Goal: Task Accomplishment & Management: Manage account settings

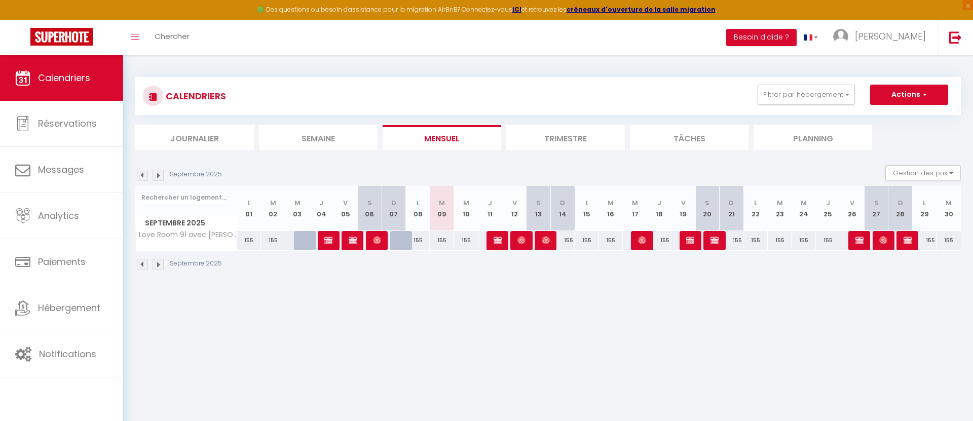
select select
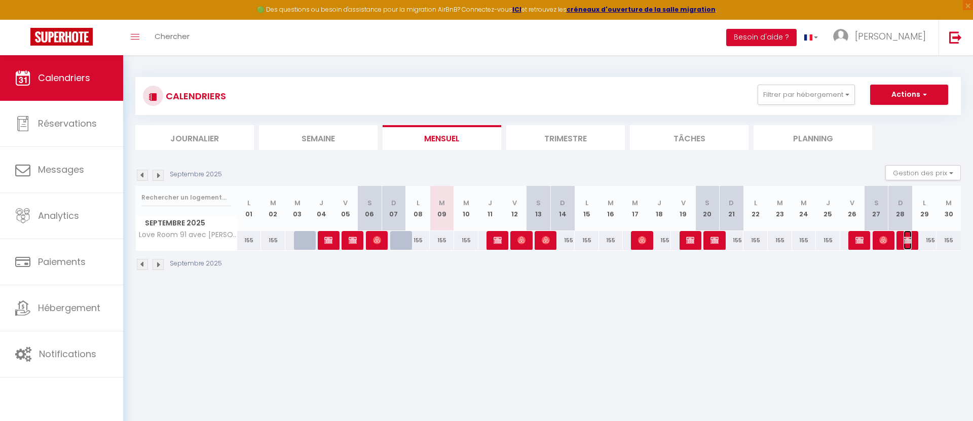
click at [908, 243] on img at bounding box center [907, 240] width 8 height 8
select select "OK"
select select "KO"
select select "0"
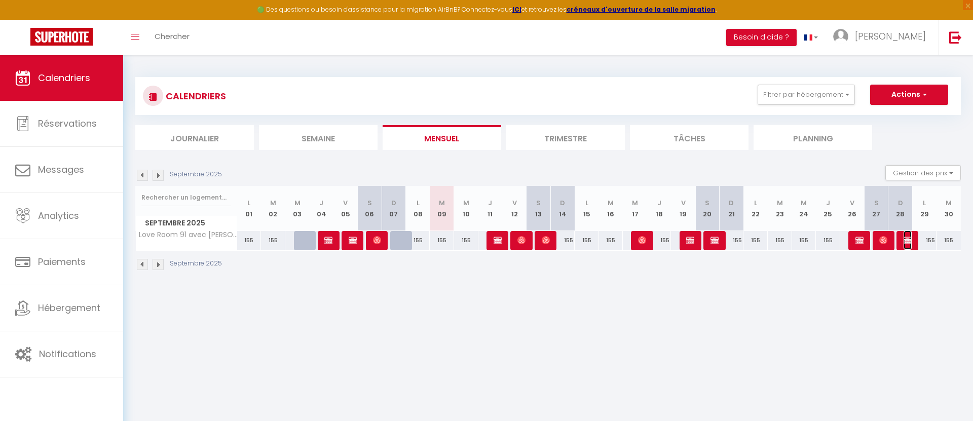
select select "1"
select select
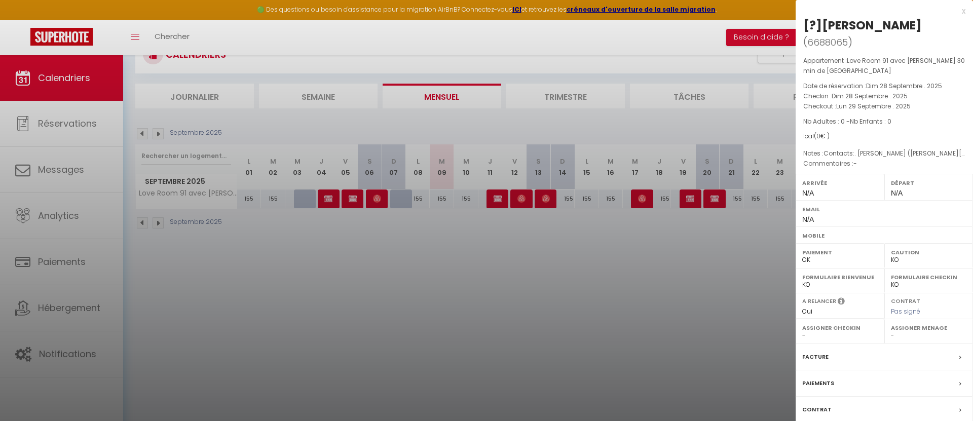
scroll to position [55, 0]
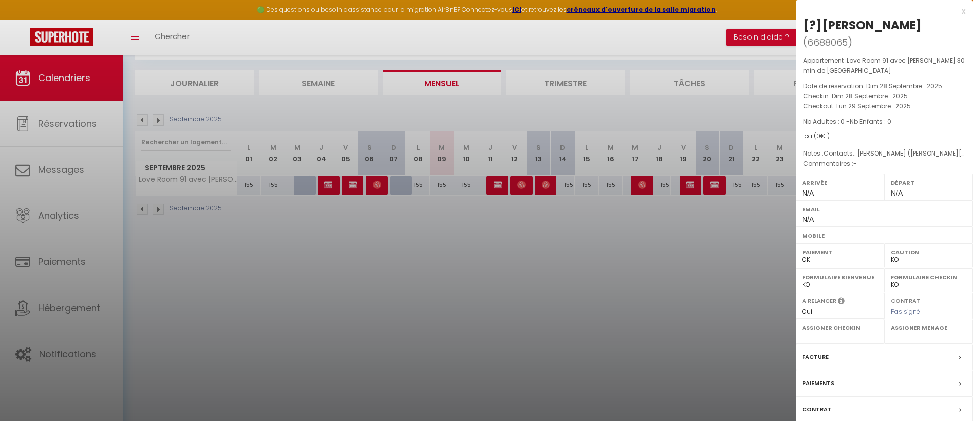
click at [818, 352] on label "Facture" at bounding box center [815, 357] width 26 height 11
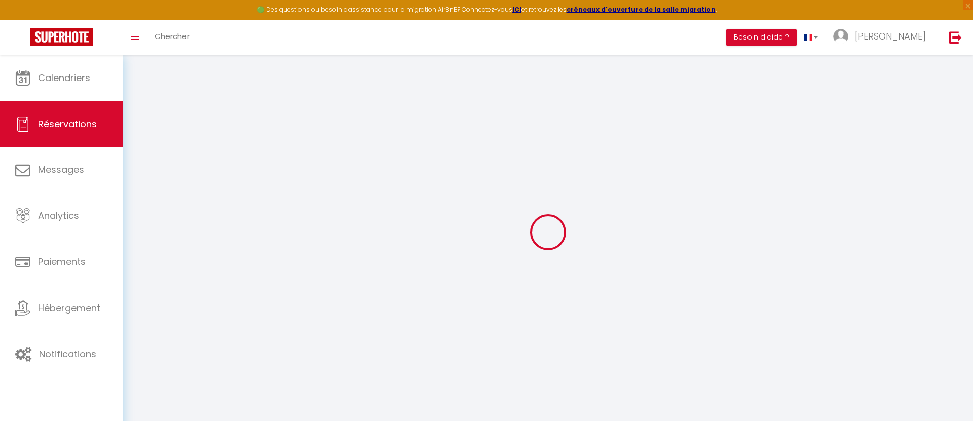
select select
checkbox input "false"
select select
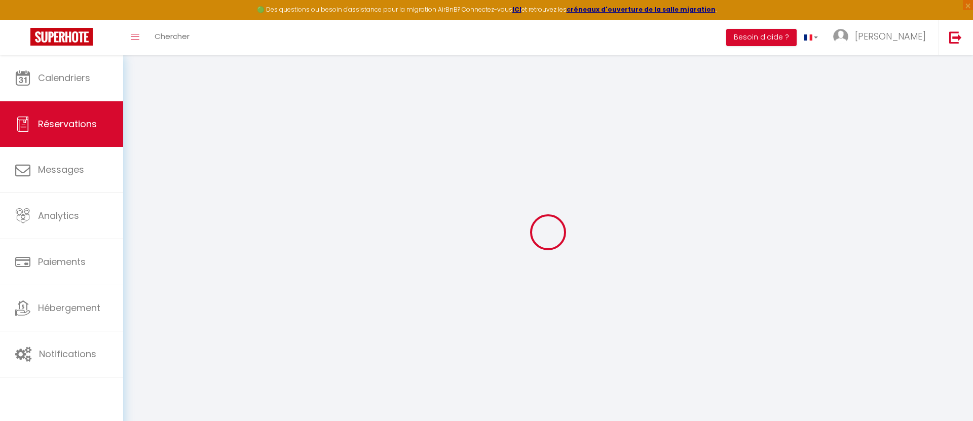
select select
checkbox input "false"
type textarea "Contacts:. [PERSON_NAME] ([PERSON_NAME][EMAIL_ADDRESS][DOMAIN_NAME], 0666333544,"
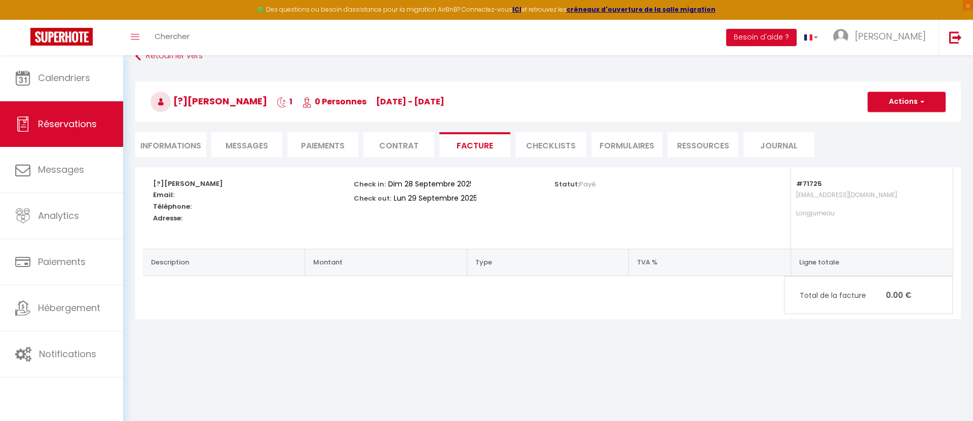
scroll to position [21, 0]
click at [160, 139] on li "Informations" at bounding box center [170, 144] width 71 height 25
select select
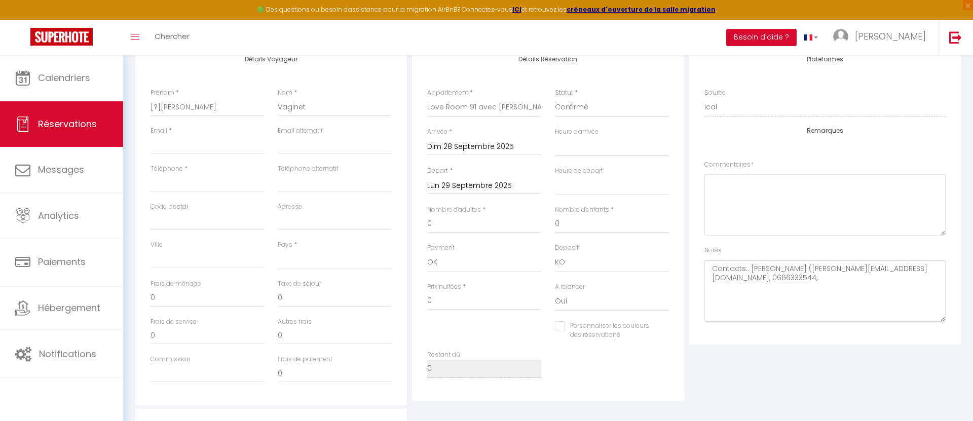
scroll to position [145, 0]
drag, startPoint x: 850, startPoint y: 267, endPoint x: 802, endPoint y: 267, distance: 47.6
click at [802, 267] on textarea "Contacts:. [PERSON_NAME] ([PERSON_NAME][EMAIL_ADDRESS][DOMAIN_NAME], 0666333544," at bounding box center [824, 289] width 241 height 61
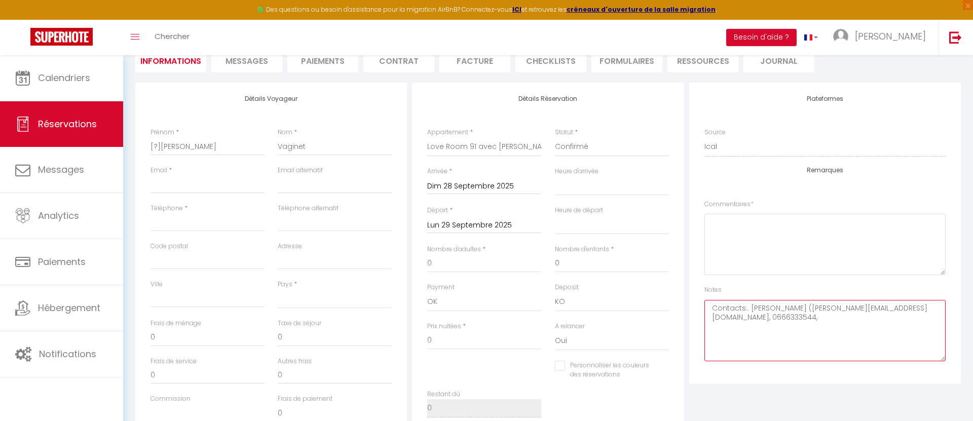
scroll to position [106, 0]
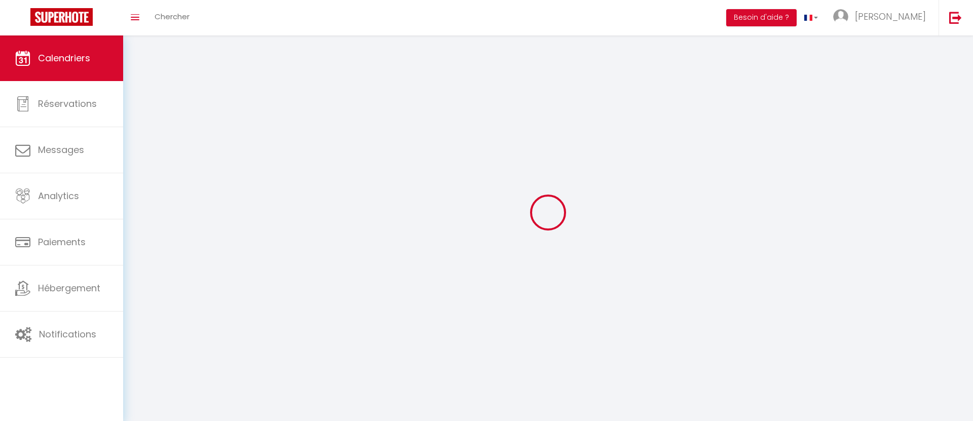
select select
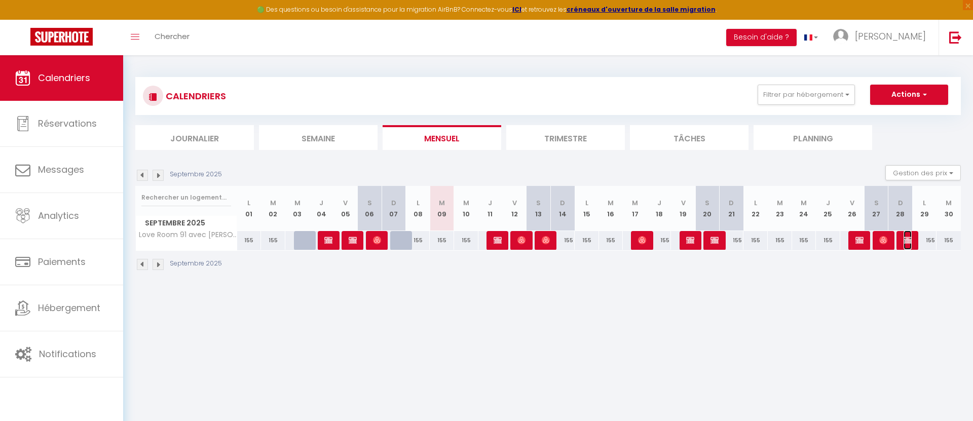
click at [908, 244] on img at bounding box center [907, 240] width 8 height 8
select select "OK"
select select "KO"
select select "0"
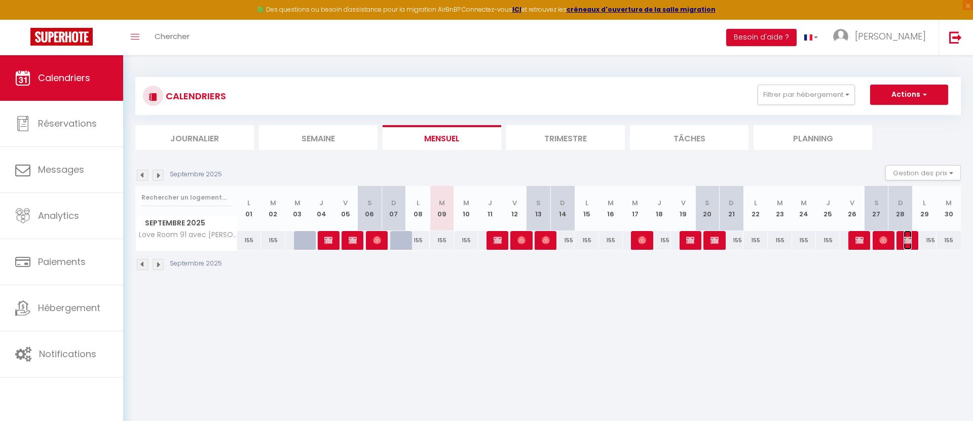
select select "1"
select select
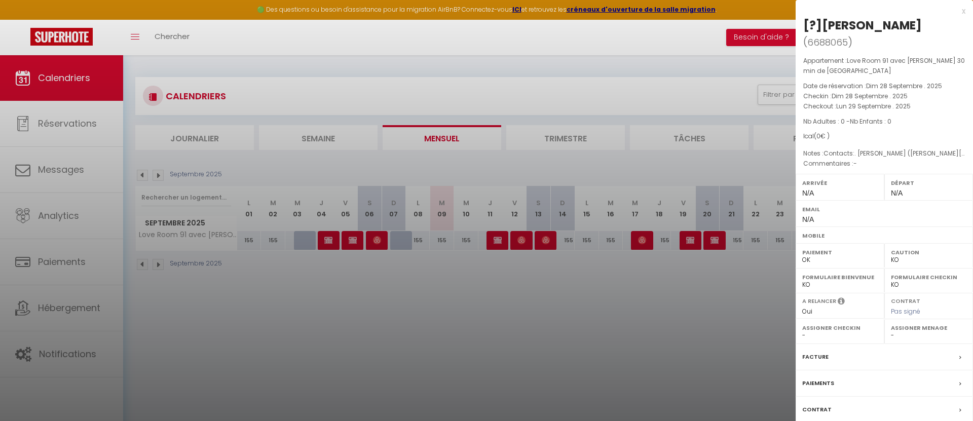
scroll to position [55, 0]
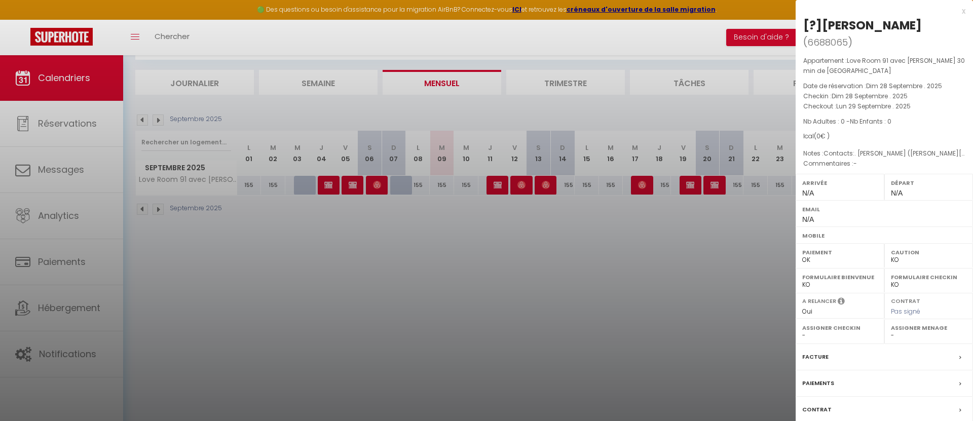
click at [823, 370] on div "Paiements" at bounding box center [883, 383] width 177 height 26
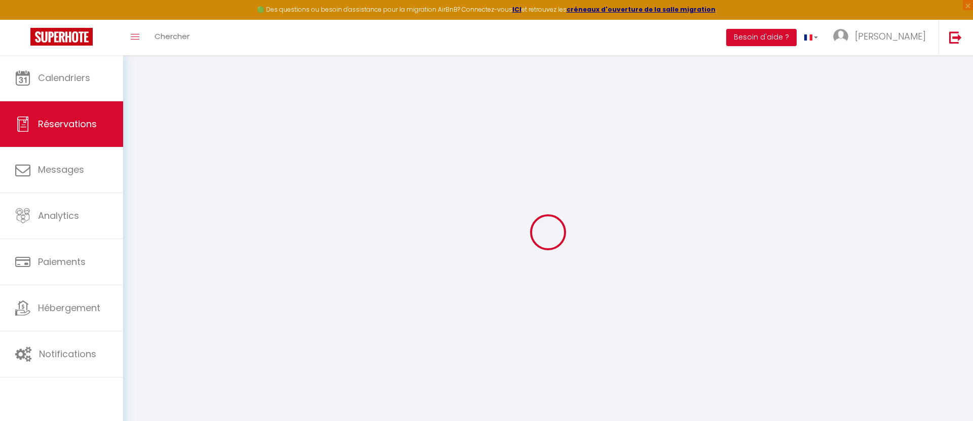
select select
checkbox input "false"
select select
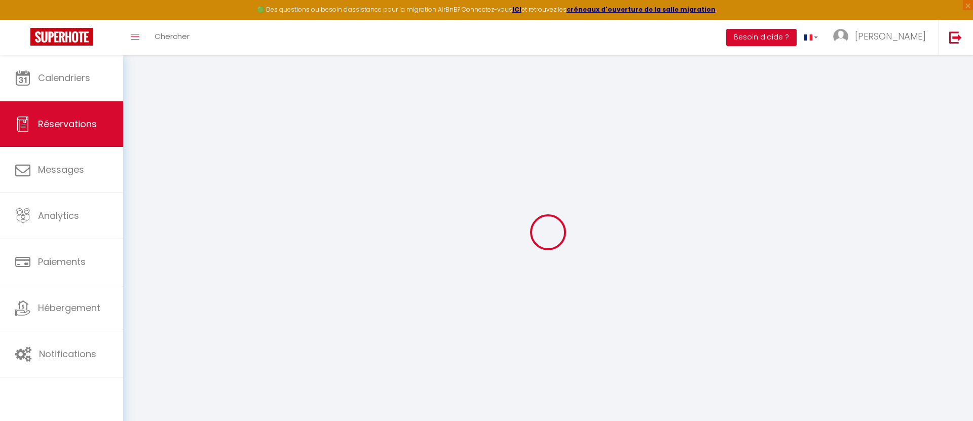
select select
checkbox input "false"
type textarea "Contacts:. [PERSON_NAME] ([PERSON_NAME][EMAIL_ADDRESS][DOMAIN_NAME], 0666333544,"
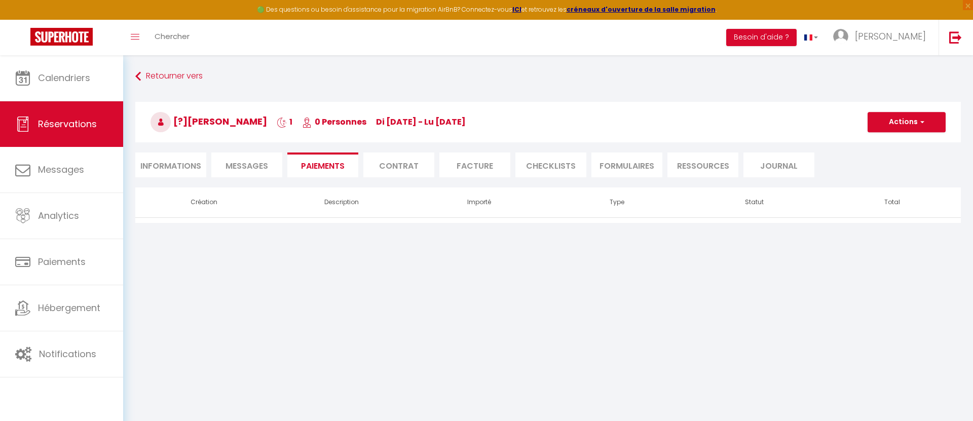
click at [393, 169] on li "Contrat" at bounding box center [398, 165] width 71 height 25
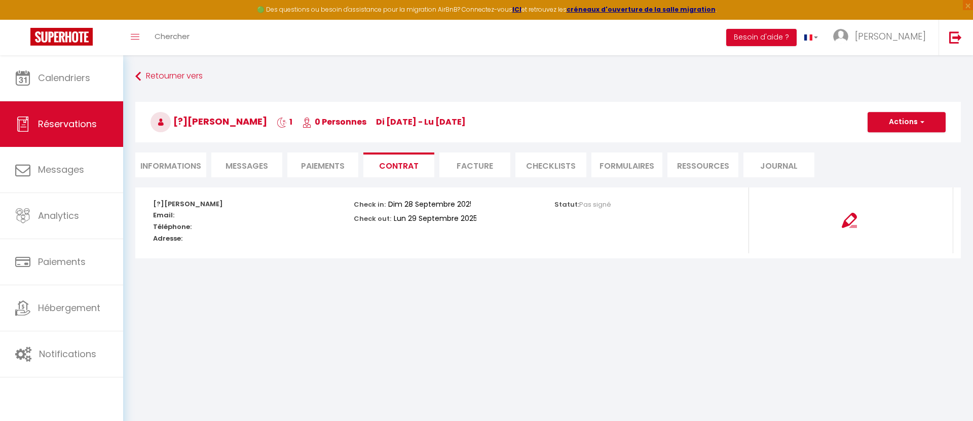
click at [338, 167] on li "Paiements" at bounding box center [322, 165] width 71 height 25
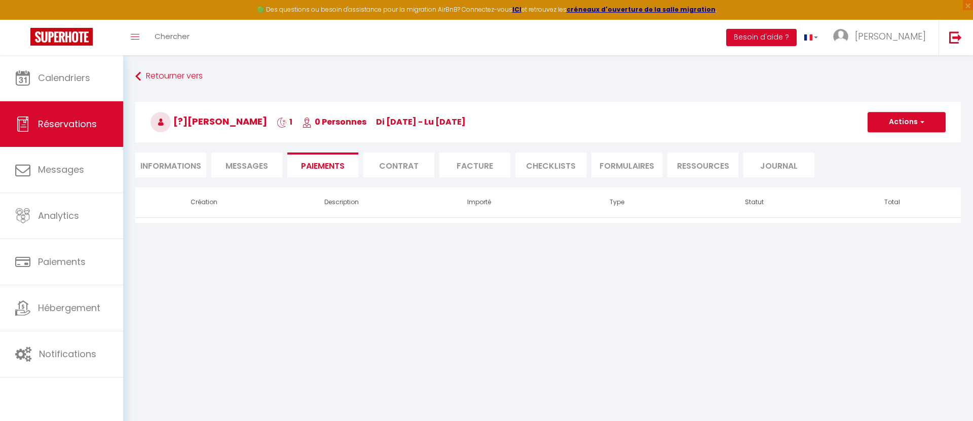
click at [248, 169] on span "Messages" at bounding box center [246, 166] width 43 height 12
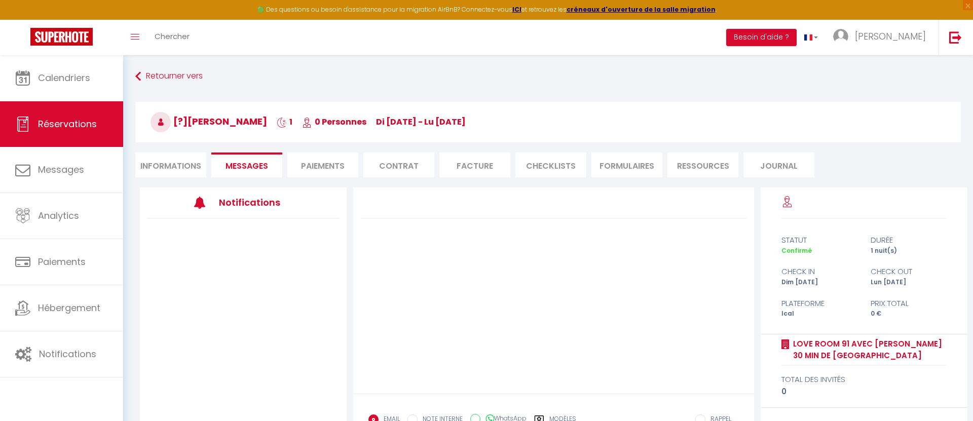
click at [185, 163] on li "Informations" at bounding box center [170, 165] width 71 height 25
select select
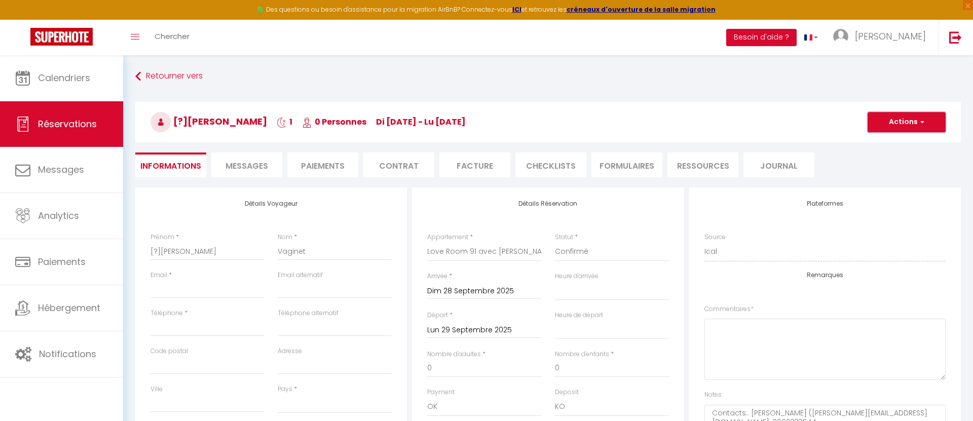
click at [920, 126] on span "button" at bounding box center [921, 122] width 6 height 9
click at [785, 171] on li "Journal" at bounding box center [778, 165] width 71 height 25
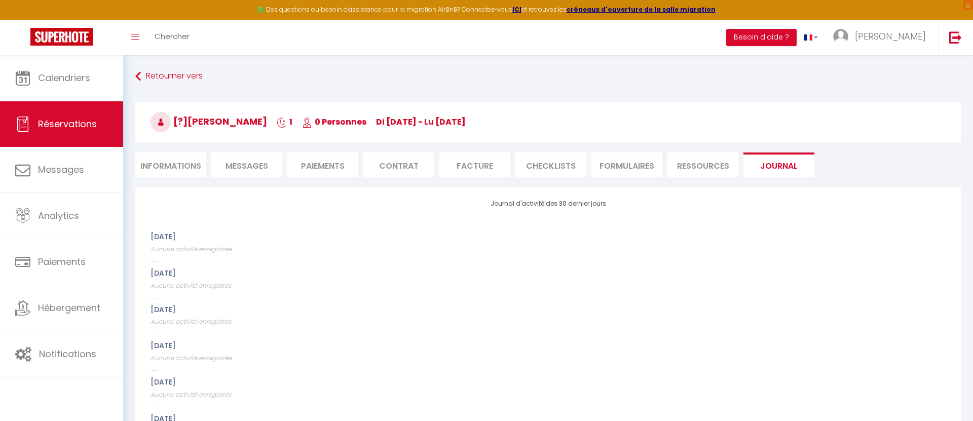
click at [712, 165] on li "Ressources" at bounding box center [702, 165] width 71 height 25
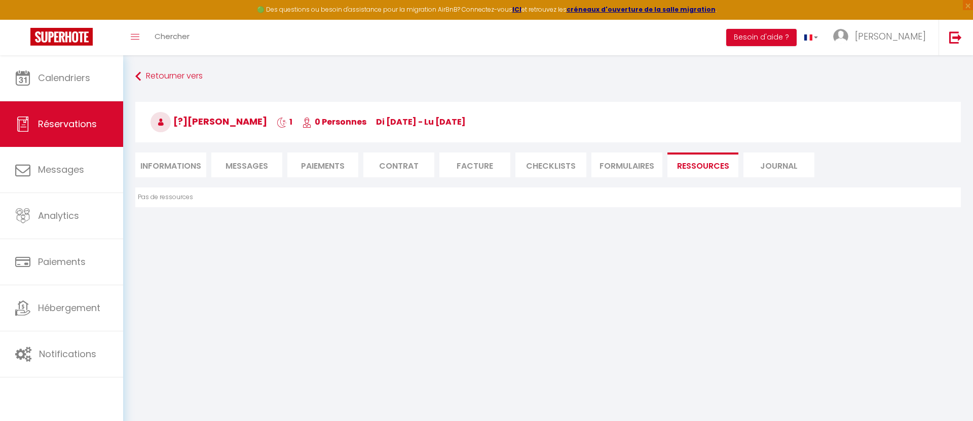
click at [651, 172] on li "FORMULAIRES" at bounding box center [626, 165] width 71 height 25
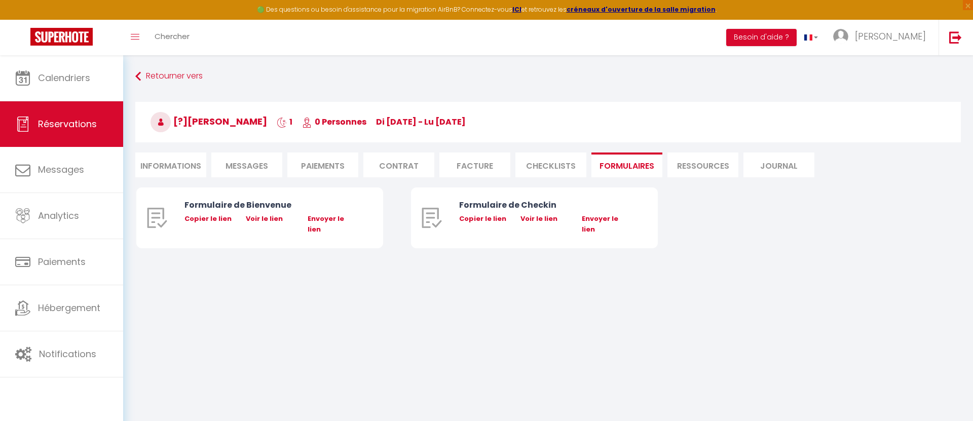
click at [539, 172] on li "CHECKLISTS" at bounding box center [550, 165] width 71 height 25
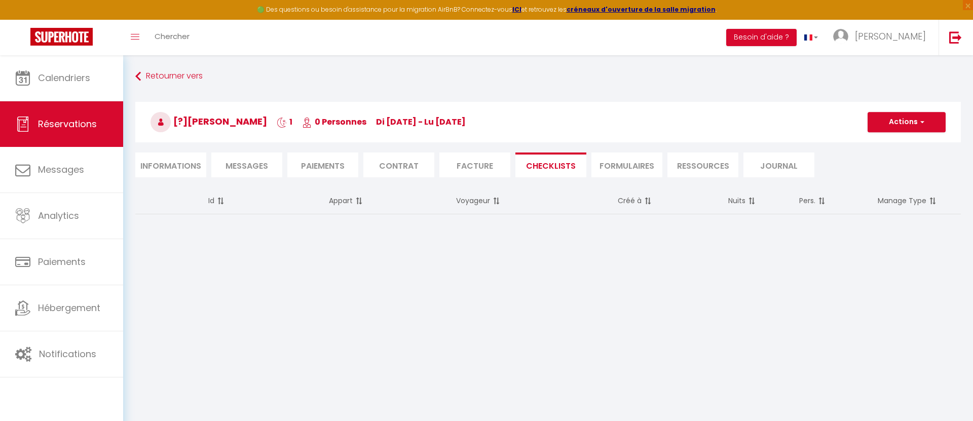
click at [464, 168] on li "Facture" at bounding box center [474, 165] width 71 height 25
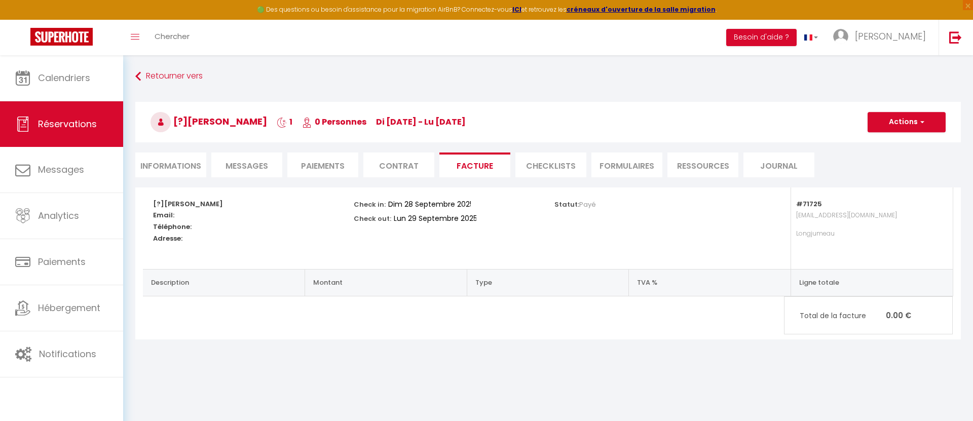
click at [412, 163] on li "Contrat" at bounding box center [398, 165] width 71 height 25
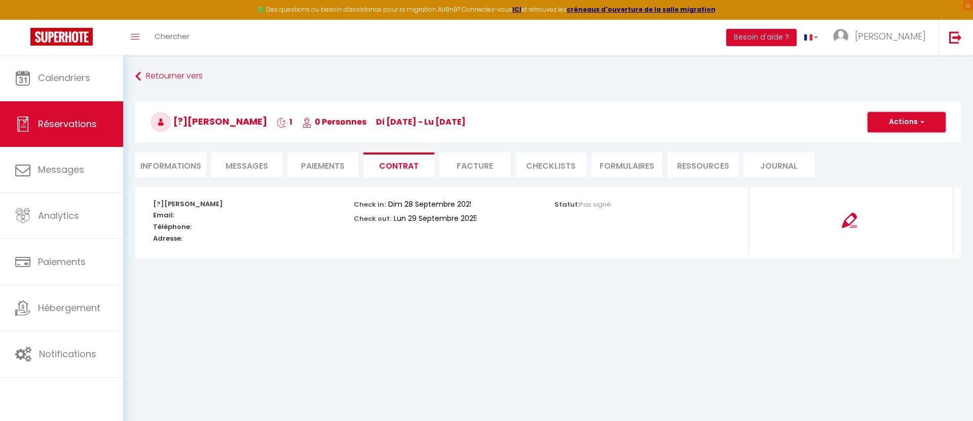
click at [882, 127] on button "Actions" at bounding box center [906, 122] width 78 height 20
click at [812, 143] on div "[?]Dylan Vaginet 1 0 Personnes di 28 Sep - lu 29 Sep Actions Enregistrer Dupliq…" at bounding box center [548, 120] width 839 height 54
click at [61, 134] on link "Réservations" at bounding box center [61, 124] width 123 height 46
select select "not_cancelled"
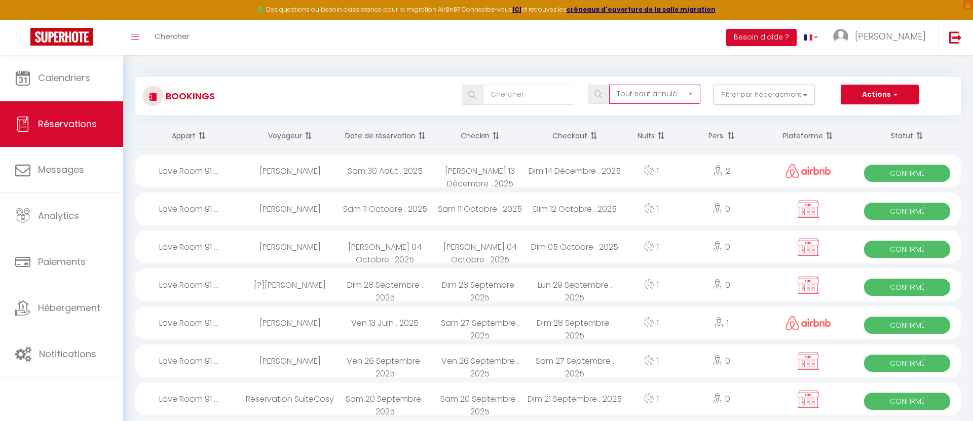
click at [640, 97] on select "Tous les statuts Annulé Confirmé Non Confirmé Tout sauf annulé No Show Request" at bounding box center [654, 94] width 91 height 19
click at [671, 93] on select "Tous les statuts Annulé Confirmé Non Confirmé Tout sauf annulé No Show Request" at bounding box center [654, 94] width 91 height 19
click at [476, 130] on th "Checkin" at bounding box center [479, 136] width 95 height 27
click at [473, 136] on th "Checkin" at bounding box center [479, 136] width 95 height 27
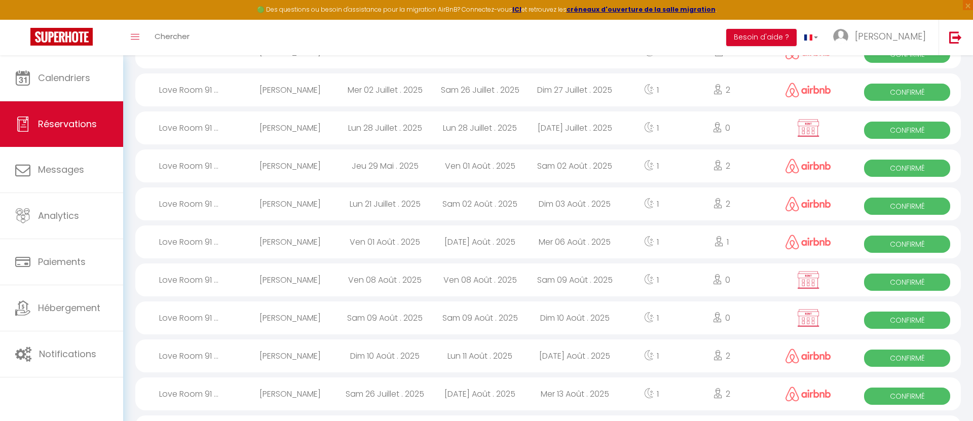
scroll to position [1674, 0]
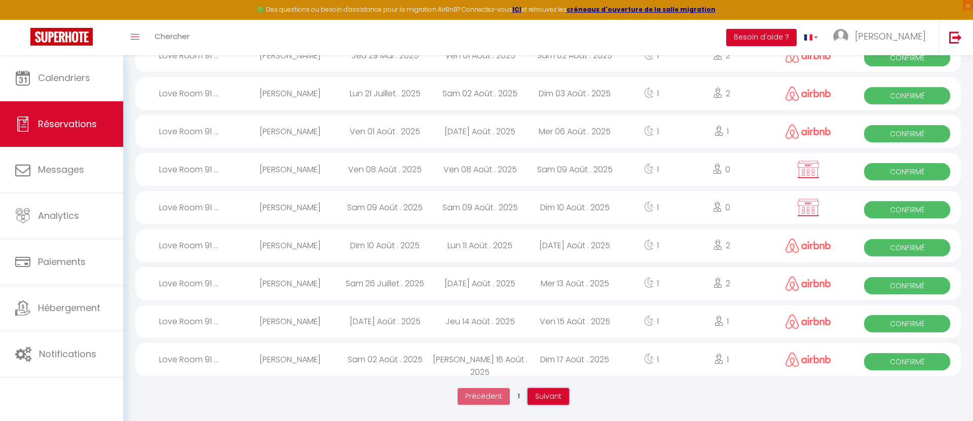
click at [539, 401] on button "Suivant" at bounding box center [548, 396] width 42 height 17
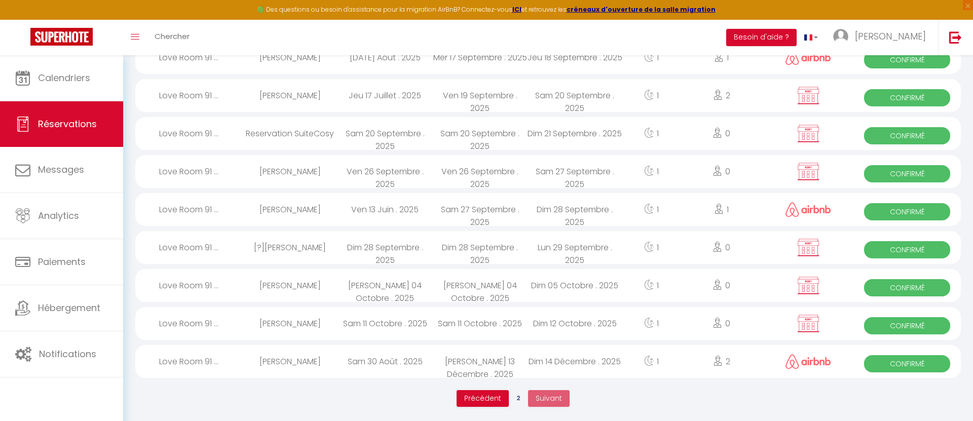
scroll to position [718, 0]
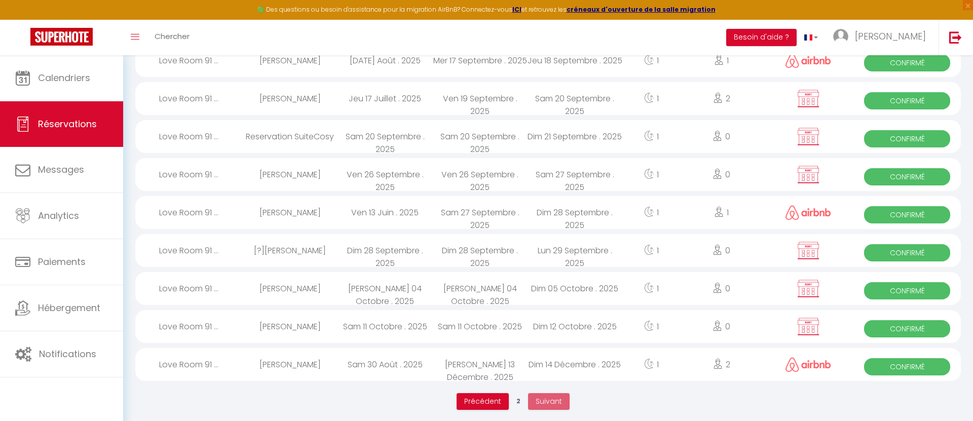
click at [836, 241] on div at bounding box center [808, 250] width 91 height 33
select select "OK"
select select "KO"
select select "0"
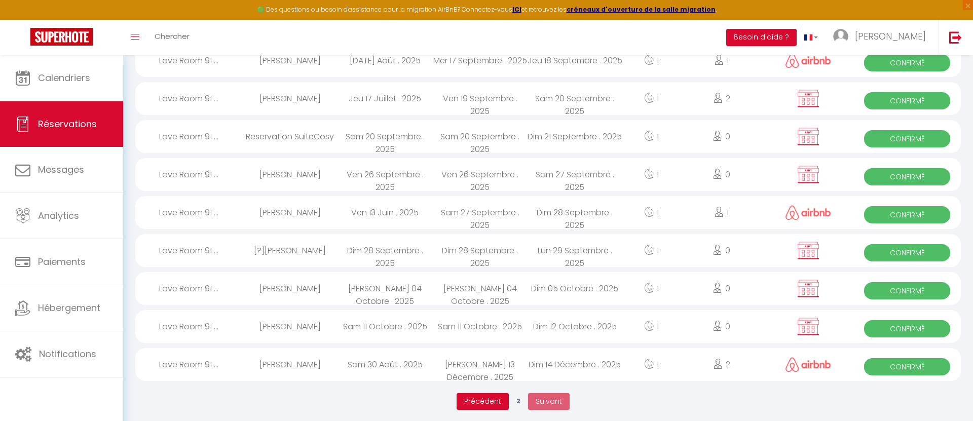
select select "1"
select select
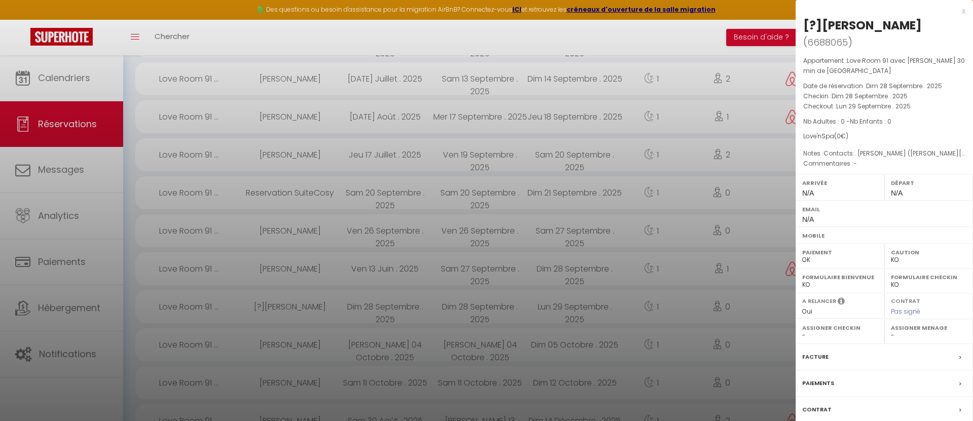
scroll to position [649, 0]
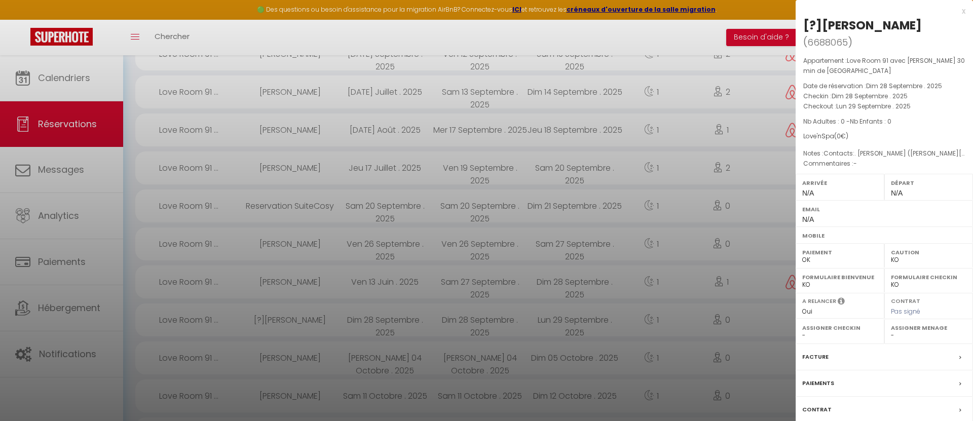
click at [63, 72] on div at bounding box center [486, 210] width 973 height 421
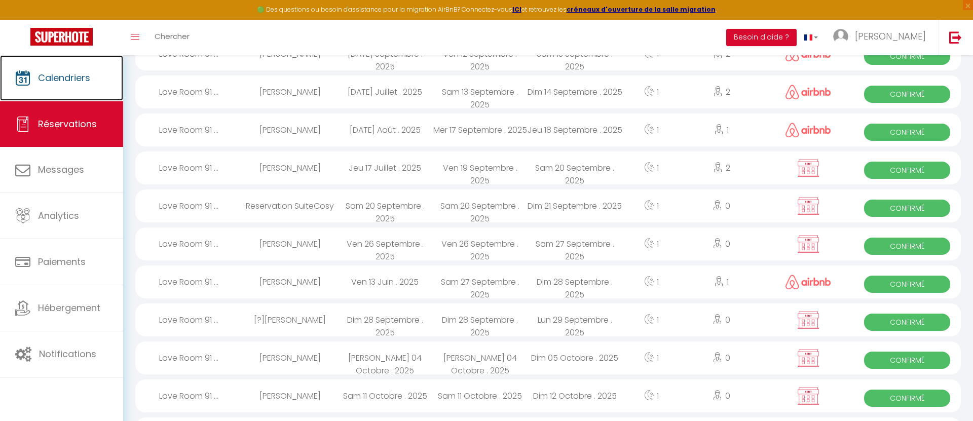
click at [63, 72] on span "Calendriers" at bounding box center [64, 77] width 52 height 13
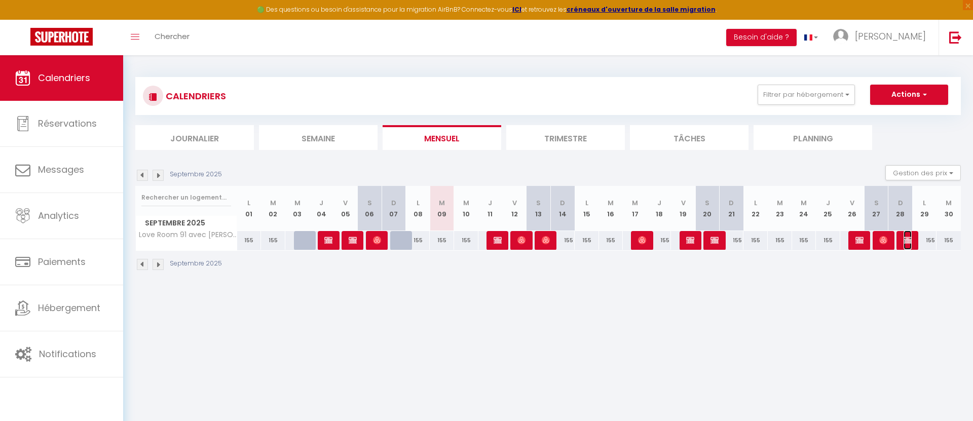
click at [910, 239] on img at bounding box center [907, 240] width 8 height 8
select select "OK"
select select "KO"
select select "0"
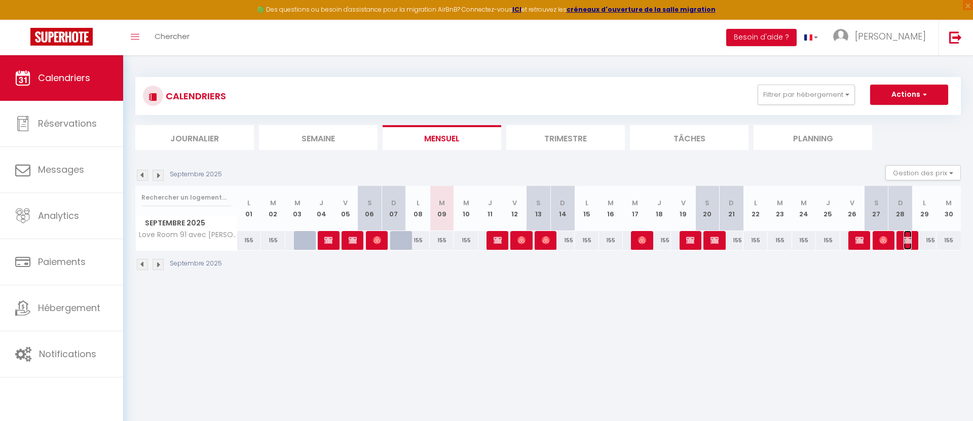
select select "1"
select select
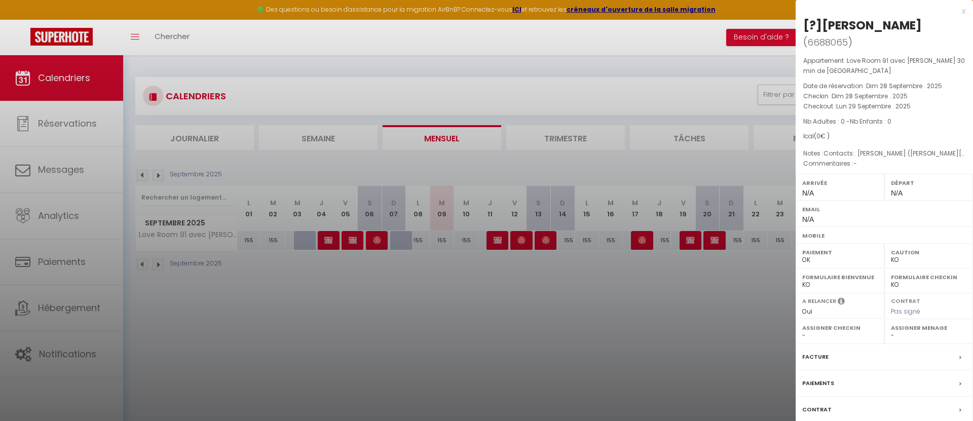
scroll to position [55, 0]
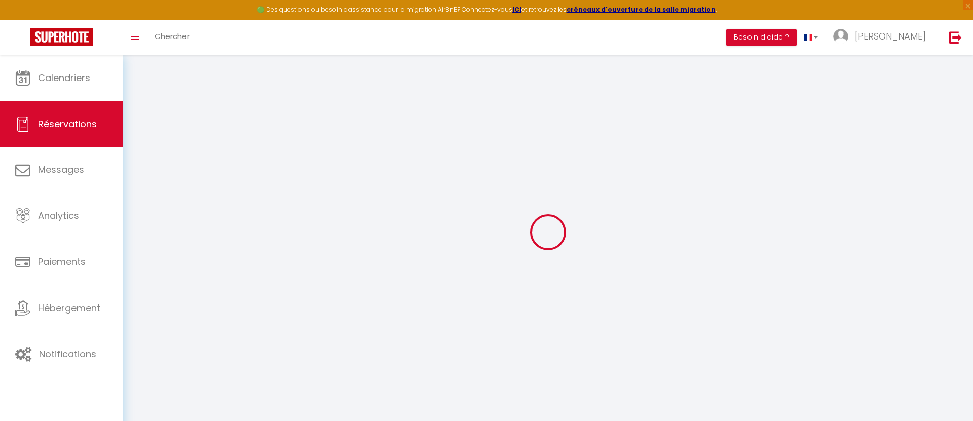
select select
checkbox input "false"
type textarea "Contacts:. [PERSON_NAME] ([PERSON_NAME][EMAIL_ADDRESS][DOMAIN_NAME], 0666333544,"
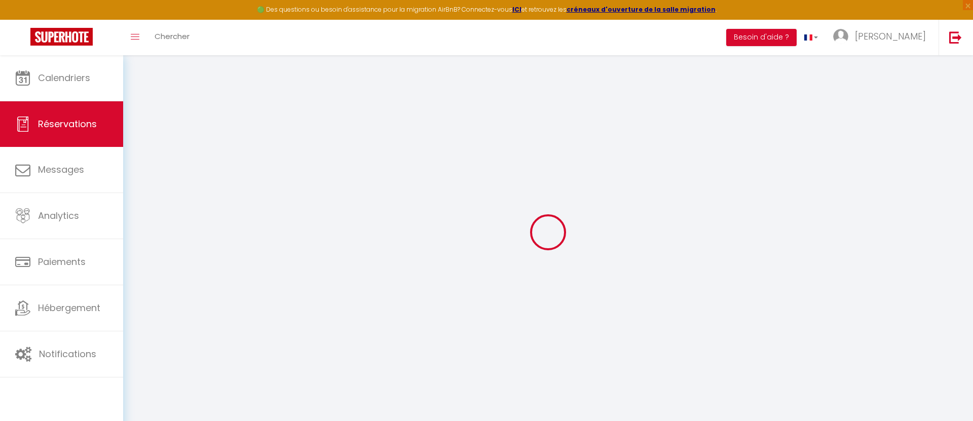
select select
checkbox input "false"
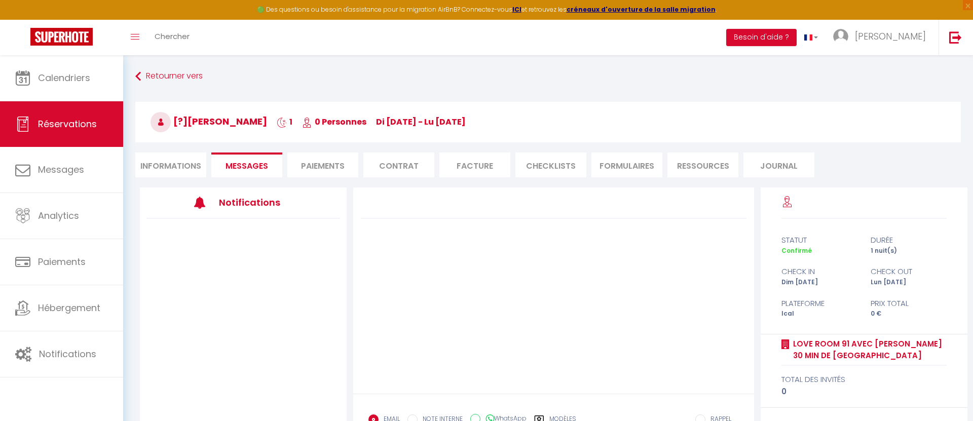
click at [173, 171] on li "Informations" at bounding box center [170, 165] width 71 height 25
select select
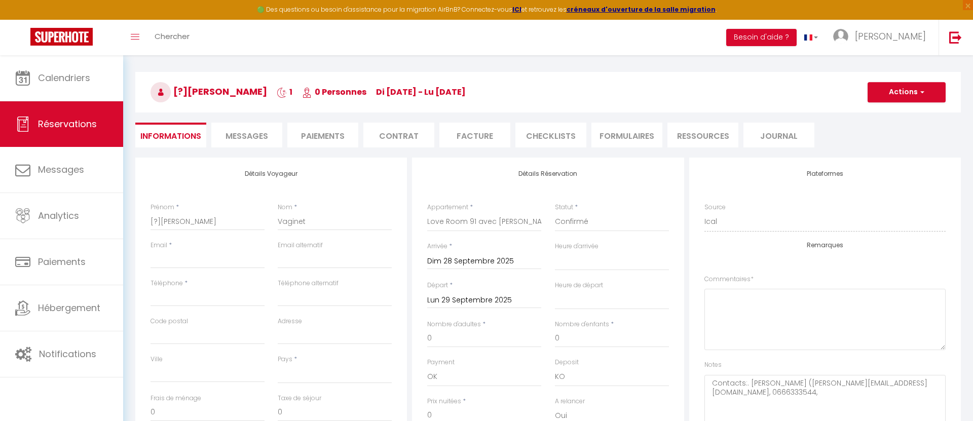
scroll to position [30, 0]
click at [579, 222] on select "Confirmé Non Confirmé Annulé Annulé par le voyageur No Show Request" at bounding box center [612, 221] width 114 height 19
select select "0"
click at [555, 212] on select "Confirmé Non Confirmé Annulé Annulé par le voyageur No Show Request" at bounding box center [612, 221] width 114 height 19
select select
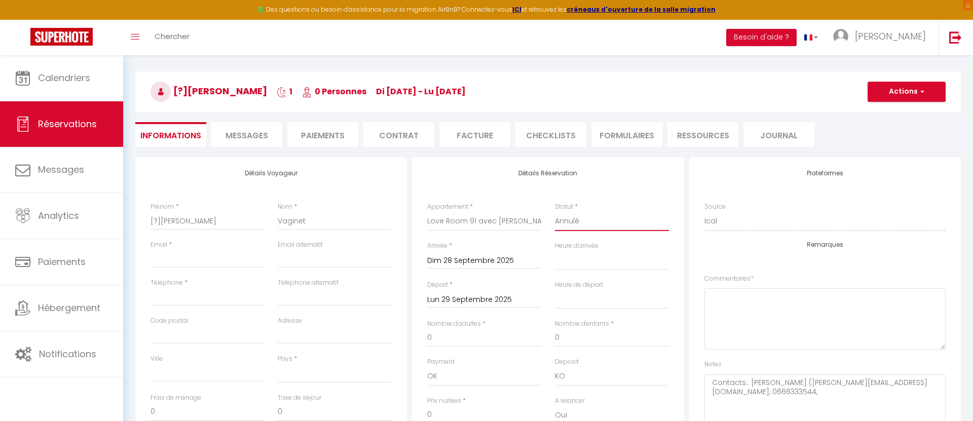
select select
checkbox input "false"
click at [908, 84] on button "Actions" at bounding box center [906, 92] width 78 height 20
click at [882, 137] on link "Supprimer" at bounding box center [896, 140] width 80 height 13
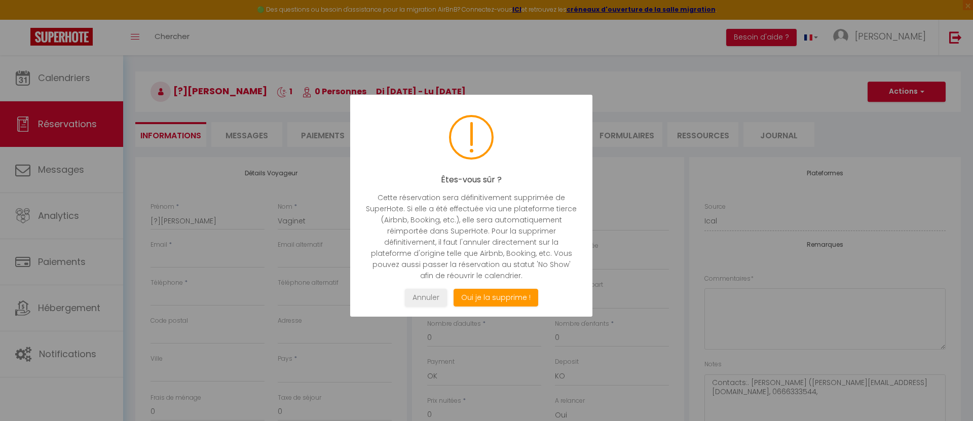
click at [501, 308] on div "Êtes-vous sûr ? Cette réservation sera définitivement supprimée de SuperHote. S…" at bounding box center [471, 206] width 242 height 222
click at [498, 296] on button "Oui je la supprime !" at bounding box center [495, 298] width 85 height 18
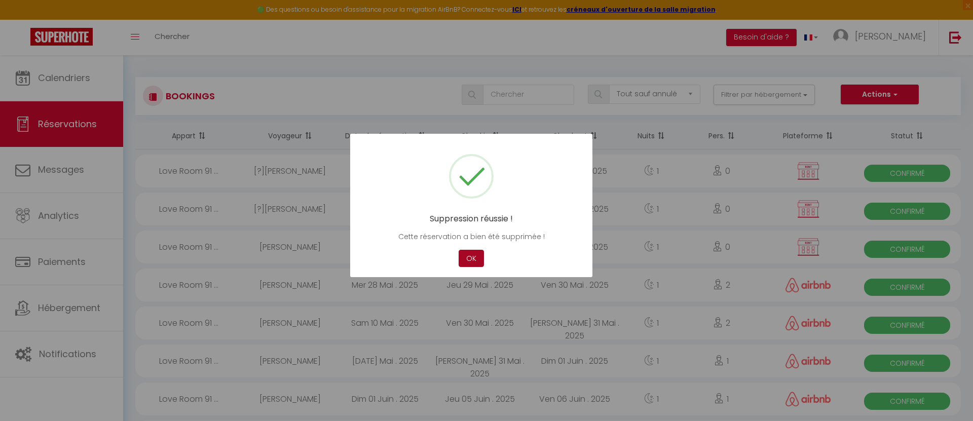
click at [469, 260] on button "OK" at bounding box center [471, 259] width 25 height 18
